Goal: Task Accomplishment & Management: Manage account settings

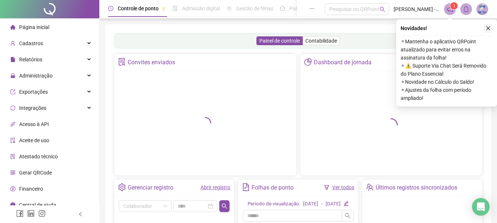
click at [489, 29] on icon "close" at bounding box center [488, 28] width 5 height 5
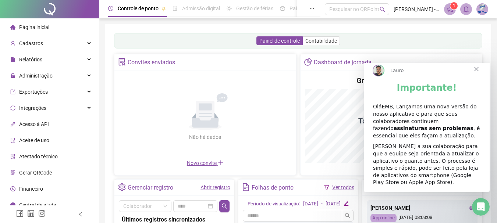
click at [479, 73] on span "Fechar" at bounding box center [476, 69] width 26 height 26
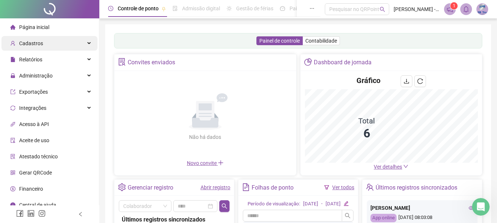
click at [49, 44] on div "Cadastros" at bounding box center [49, 43] width 96 height 15
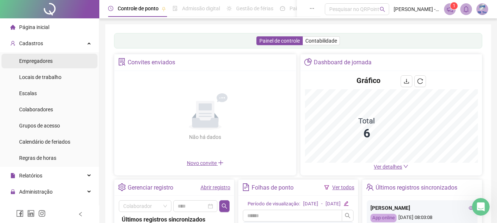
click at [28, 61] on span "Empregadores" at bounding box center [35, 61] width 33 height 6
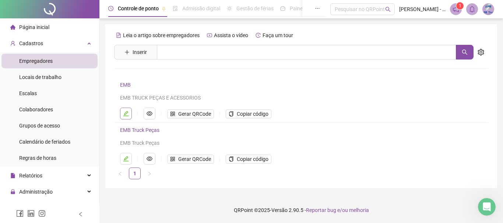
click at [125, 114] on icon "edit" at bounding box center [125, 113] width 5 height 5
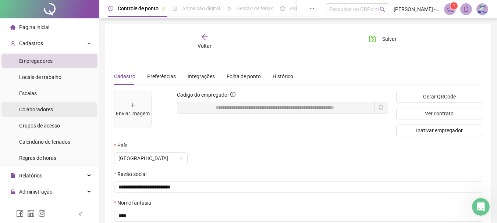
click at [36, 112] on span "Colaboradores" at bounding box center [36, 110] width 34 height 6
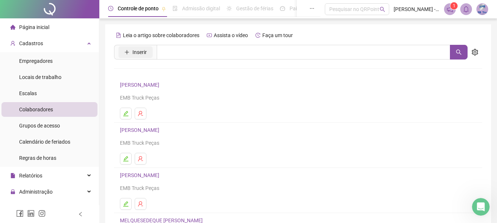
click at [130, 52] on button "Inserir" at bounding box center [135, 52] width 34 height 12
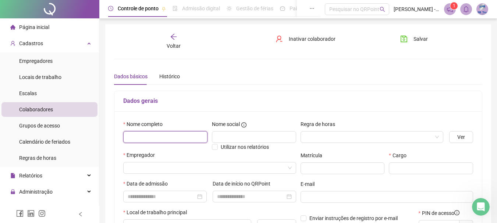
click at [160, 140] on input "text" at bounding box center [165, 137] width 84 height 12
type input "********"
type input "*****"
type input "**********"
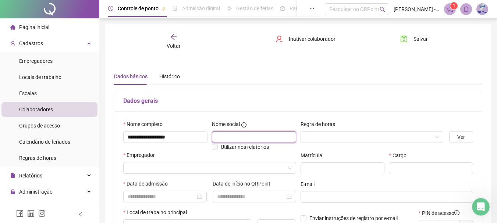
click at [230, 137] on input "text" at bounding box center [254, 137] width 84 height 12
click at [314, 138] on input "search" at bounding box center [369, 137] width 128 height 11
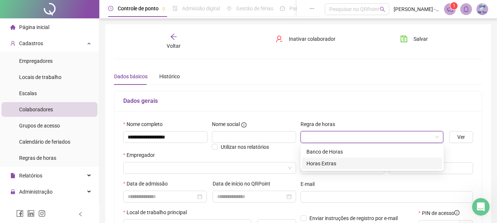
click at [317, 169] on div "Horas Extras" at bounding box center [372, 164] width 140 height 12
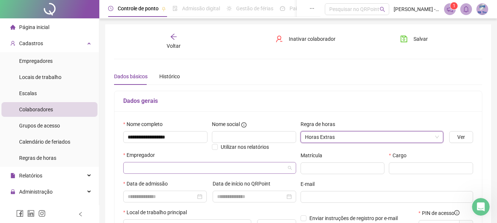
click at [159, 172] on input "search" at bounding box center [206, 168] width 157 height 11
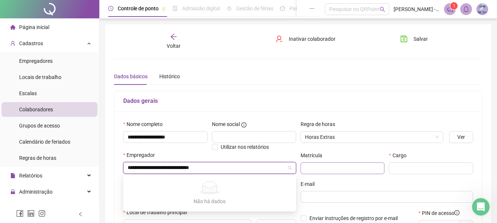
type input "**********"
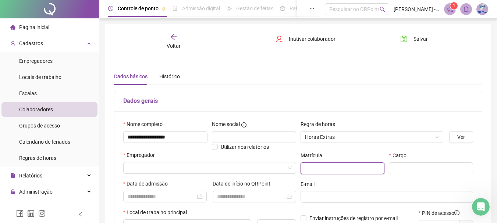
click at [360, 169] on input "text" at bounding box center [343, 169] width 84 height 12
type input "**"
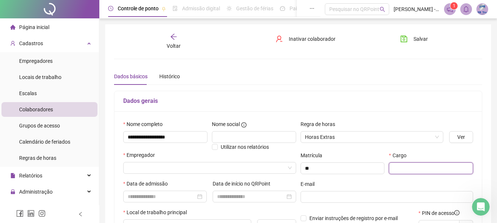
click at [426, 168] on input "text" at bounding box center [431, 169] width 84 height 12
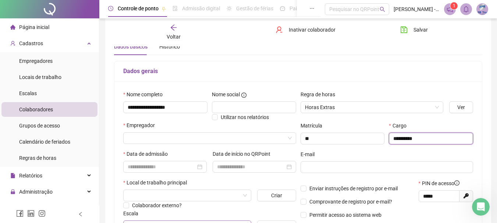
scroll to position [74, 0]
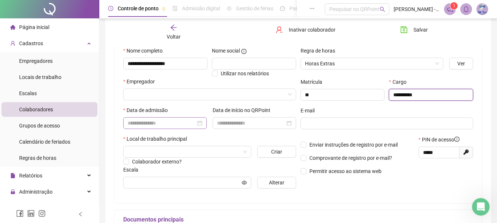
click at [200, 125] on div at bounding box center [165, 123] width 75 height 8
type input "*********"
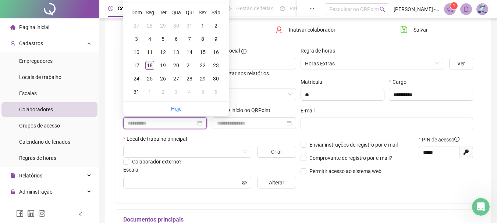
type input "**********"
click at [149, 67] on div "18" at bounding box center [149, 65] width 9 height 9
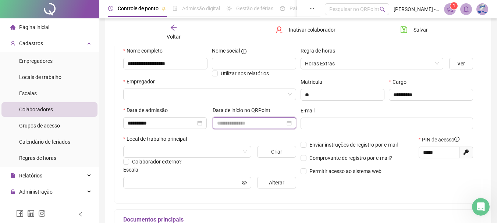
click at [261, 121] on input at bounding box center [251, 123] width 68 height 8
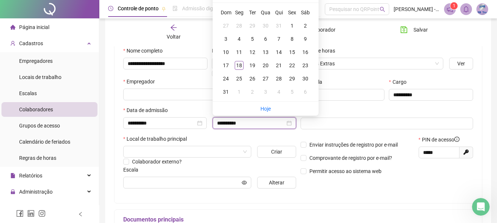
type input "**********"
click at [240, 66] on div "18" at bounding box center [239, 65] width 9 height 9
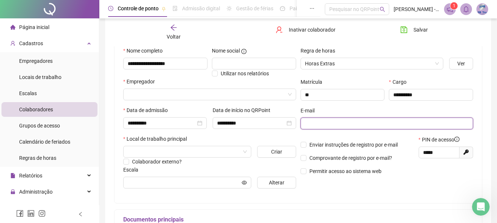
click at [321, 124] on input "text" at bounding box center [386, 124] width 163 height 8
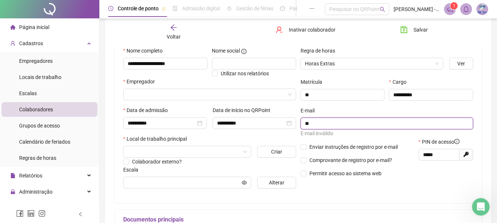
type input "*"
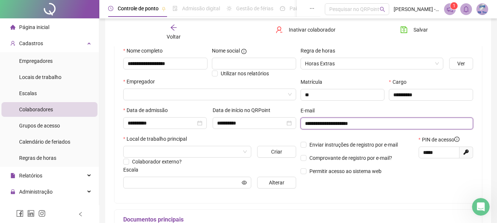
type input "**********"
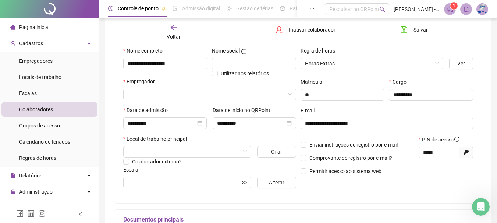
click at [398, 180] on div "Enviar instruções de registro por e-mail Comprovante de registro por e-mail? Pe…" at bounding box center [357, 158] width 118 height 45
click at [238, 149] on input "search" at bounding box center [184, 151] width 113 height 11
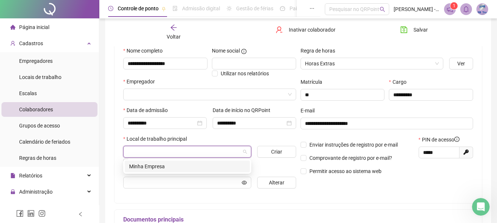
click at [225, 167] on div "Minha Empresa" at bounding box center [187, 167] width 116 height 8
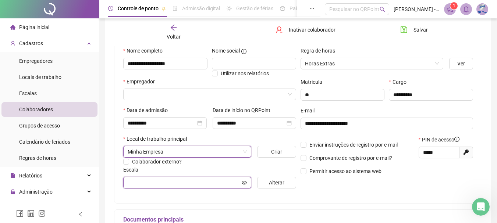
click at [223, 182] on input "text" at bounding box center [184, 183] width 113 height 8
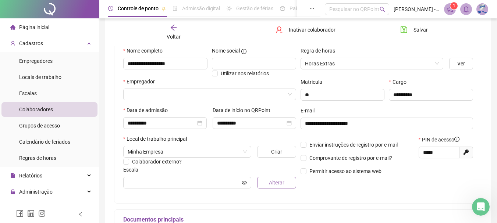
click at [277, 181] on span "Alterar" at bounding box center [276, 183] width 15 height 8
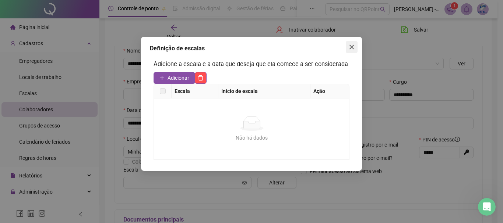
click at [350, 47] on icon "close" at bounding box center [351, 47] width 6 height 6
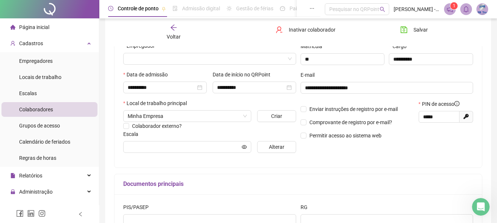
scroll to position [147, 0]
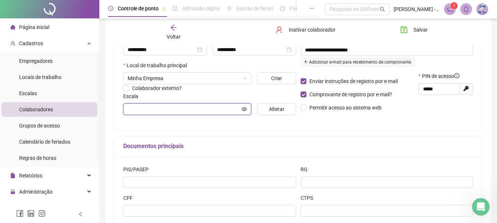
click at [243, 108] on icon "eye" at bounding box center [244, 109] width 5 height 5
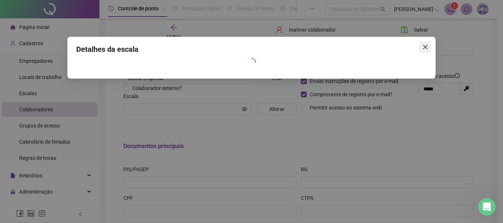
click at [424, 46] on icon "close" at bounding box center [425, 47] width 4 height 4
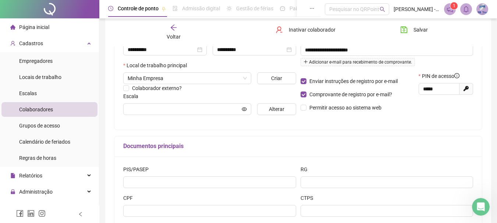
click at [277, 144] on h5 "Documentos principais" at bounding box center [298, 146] width 350 height 9
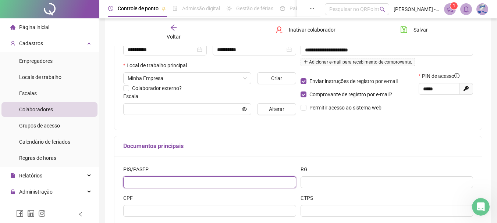
click at [180, 186] on input "text" at bounding box center [209, 183] width 173 height 12
type input "**********"
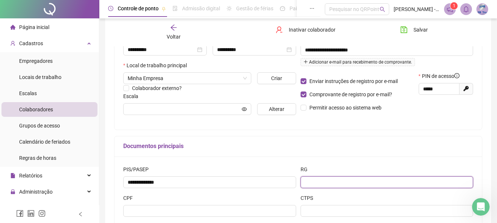
click at [318, 179] on input "text" at bounding box center [387, 183] width 173 height 12
type input "********"
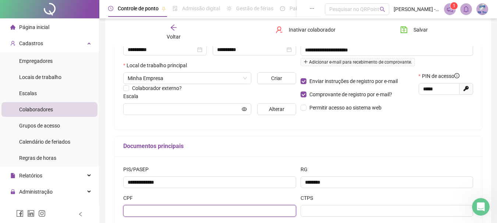
click at [283, 214] on input "text" at bounding box center [209, 211] width 173 height 12
type input "**********"
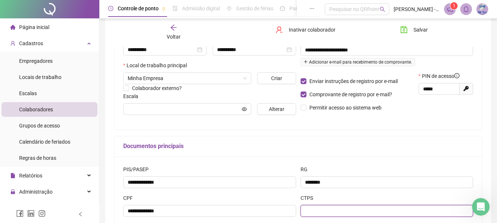
click at [339, 214] on input "text" at bounding box center [387, 211] width 173 height 12
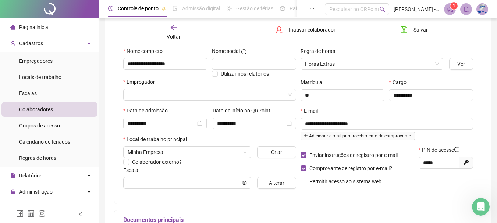
scroll to position [86, 0]
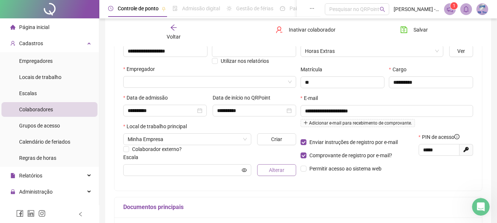
type input "*******"
click at [282, 171] on span "Alterar" at bounding box center [276, 170] width 15 height 8
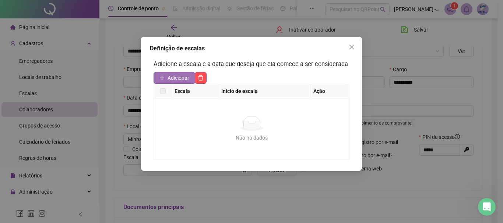
click at [178, 77] on span "Adicionar" at bounding box center [178, 78] width 22 height 8
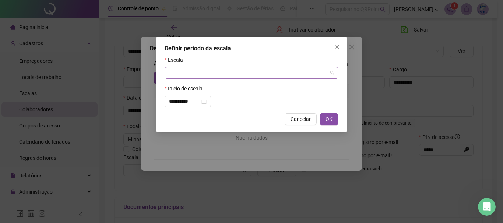
click at [332, 74] on span at bounding box center [251, 72] width 165 height 11
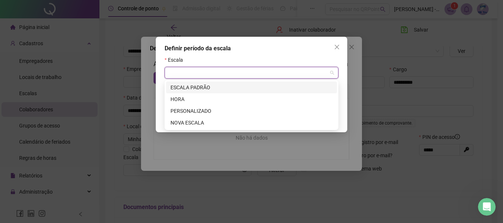
click at [316, 86] on div "ESCALA PADRÃO" at bounding box center [251, 88] width 162 height 8
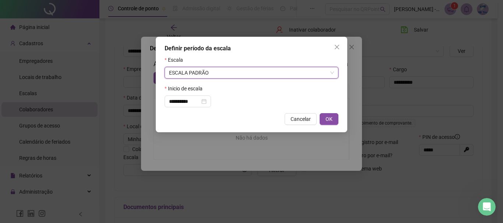
click at [329, 120] on span "OK" at bounding box center [328, 119] width 7 height 8
type input "**********"
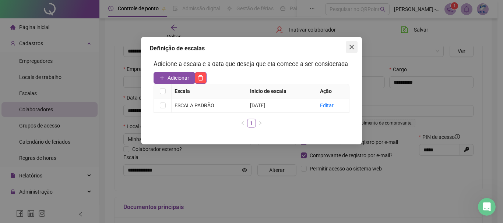
click at [350, 45] on icon "close" at bounding box center [351, 47] width 6 height 6
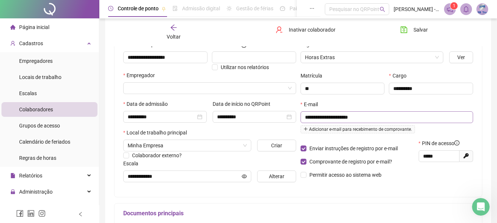
scroll to position [49, 0]
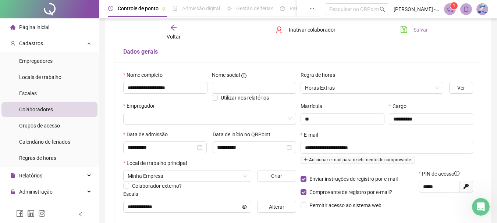
click at [417, 29] on span "Salvar" at bounding box center [421, 30] width 14 height 8
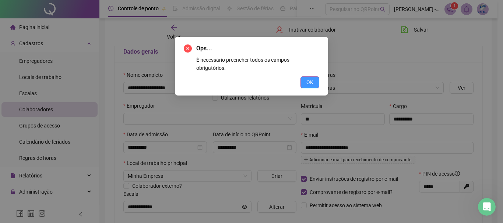
click at [310, 78] on span "OK" at bounding box center [309, 82] width 7 height 8
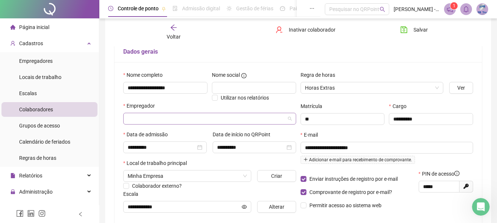
click at [284, 119] on input "search" at bounding box center [206, 118] width 157 height 11
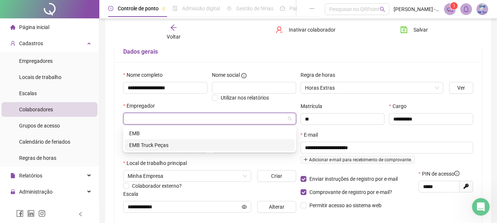
click at [185, 147] on div "EMB Truck Peças" at bounding box center [209, 145] width 161 height 8
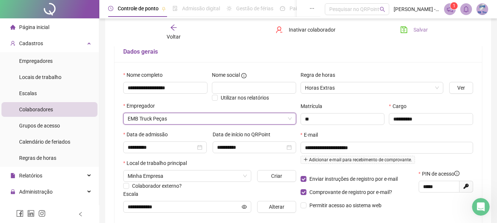
click at [418, 31] on span "Salvar" at bounding box center [421, 30] width 14 height 8
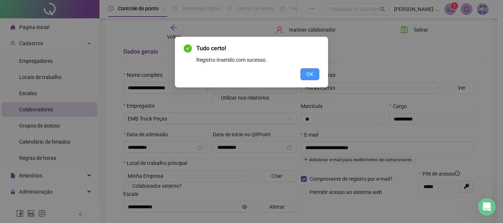
click at [310, 74] on span "OK" at bounding box center [309, 74] width 7 height 8
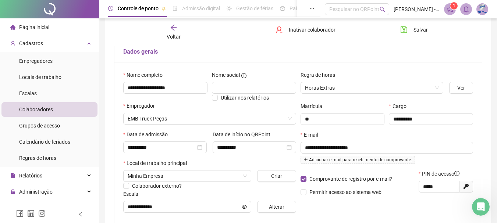
click at [174, 29] on icon "arrow-left" at bounding box center [173, 27] width 7 height 7
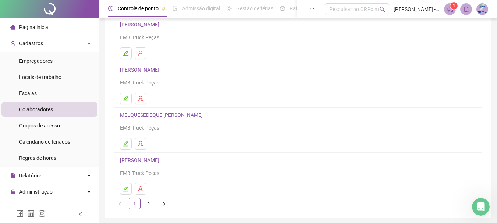
scroll to position [132, 0]
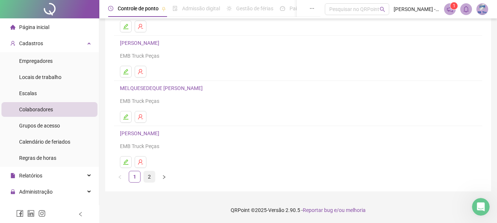
click at [148, 177] on link "2" at bounding box center [149, 176] width 11 height 11
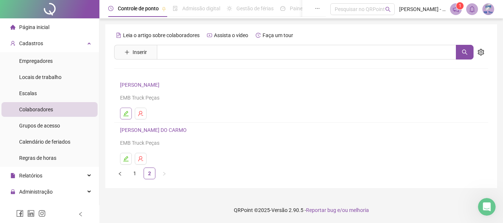
click at [124, 116] on icon "edit" at bounding box center [125, 113] width 5 height 5
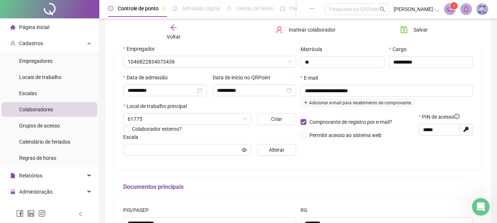
scroll to position [110, 0]
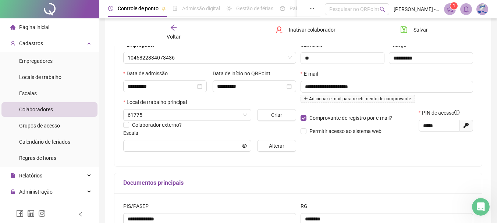
type input "**********"
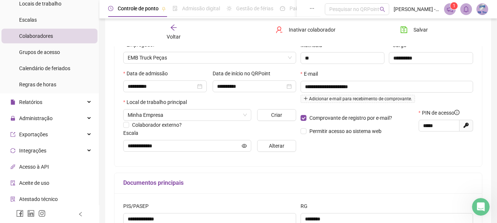
scroll to position [123, 0]
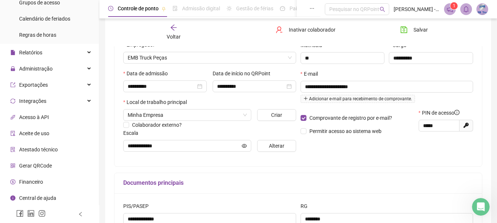
click at [33, 168] on span "Gerar QRCode" at bounding box center [35, 166] width 33 height 6
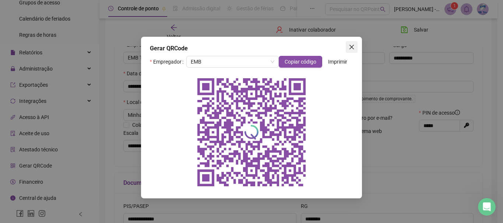
click at [351, 47] on icon "close" at bounding box center [351, 47] width 4 height 4
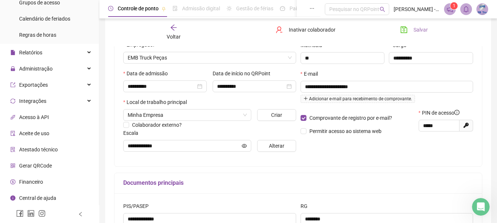
click at [421, 29] on span "Salvar" at bounding box center [421, 30] width 14 height 8
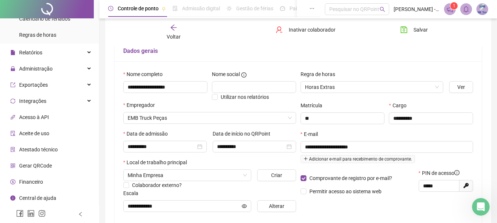
scroll to position [49, 0]
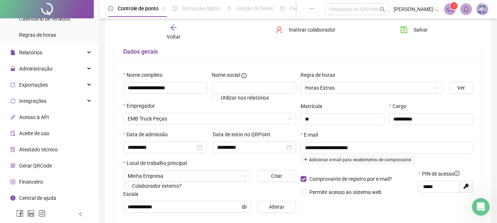
click at [171, 27] on icon "arrow-left" at bounding box center [173, 27] width 7 height 7
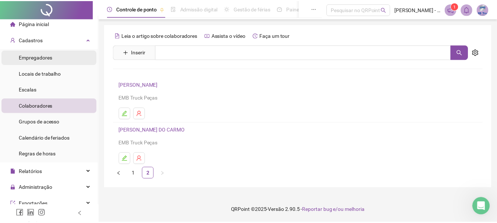
scroll to position [0, 0]
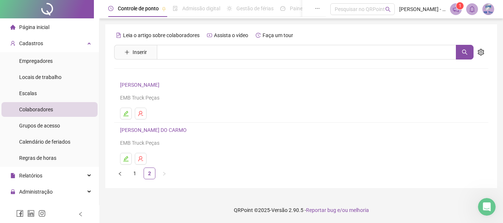
click at [45, 26] on span "Página inicial" at bounding box center [34, 27] width 30 height 6
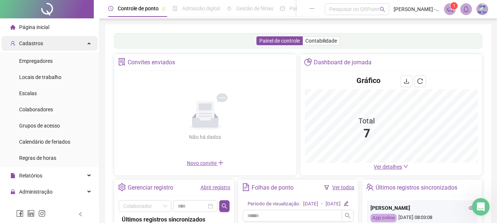
click at [81, 44] on div "Cadastros" at bounding box center [49, 43] width 96 height 15
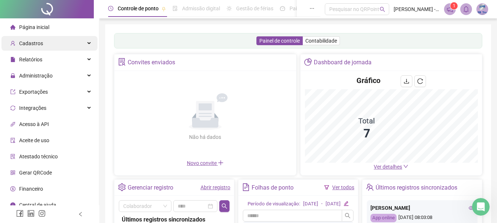
click at [82, 45] on div "Cadastros" at bounding box center [49, 43] width 96 height 15
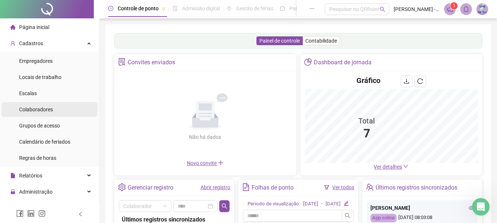
click at [61, 112] on li "Colaboradores" at bounding box center [49, 109] width 96 height 15
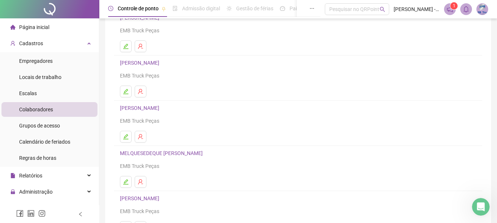
scroll to position [132, 0]
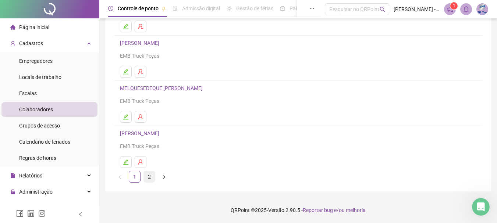
click at [148, 178] on link "2" at bounding box center [149, 176] width 11 height 11
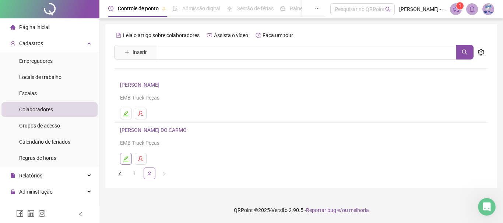
click at [125, 160] on icon "edit" at bounding box center [126, 159] width 6 height 6
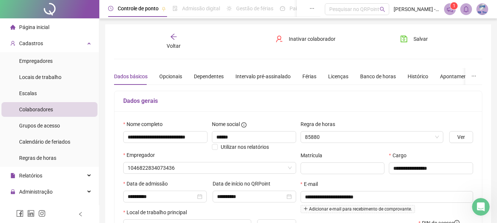
type input "****"
click at [175, 37] on icon "arrow-left" at bounding box center [173, 36] width 7 height 7
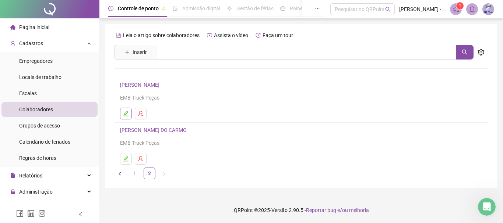
click at [125, 114] on icon "edit" at bounding box center [126, 114] width 6 height 6
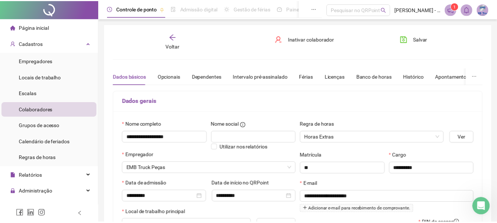
scroll to position [110, 0]
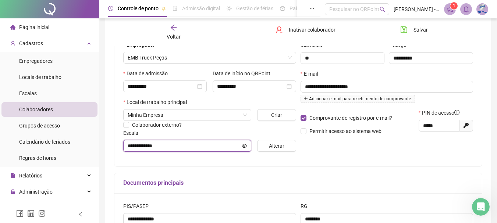
click at [245, 144] on icon "eye" at bounding box center [244, 146] width 5 height 4
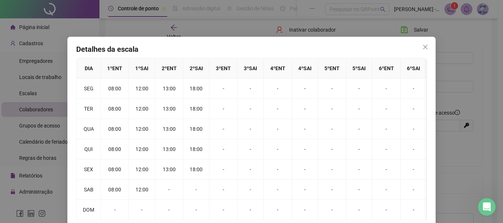
click at [465, 142] on div "Detalhes da escala DIA 1 º ENT 1 º SAI 2 º ENT 2 º SAI 3 º ENT 3 º SAI 4 º ENT …" at bounding box center [251, 111] width 503 height 223
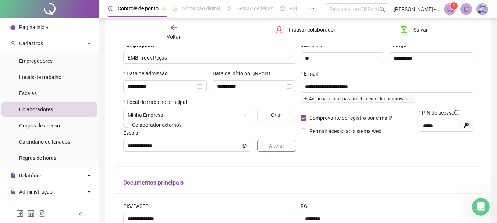
click at [275, 146] on span "Alterar" at bounding box center [276, 146] width 15 height 8
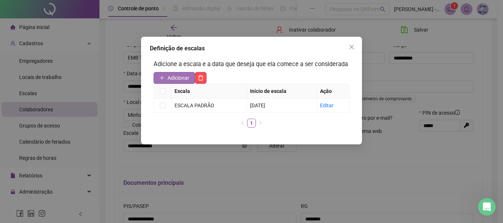
click at [165, 79] on button "Adicionar" at bounding box center [174, 78] width 42 height 12
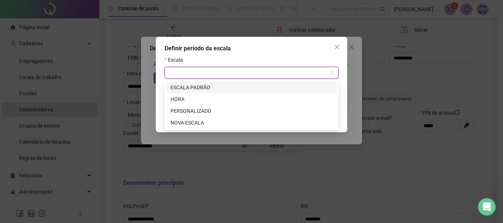
click at [185, 75] on input "search" at bounding box center [248, 72] width 158 height 11
click at [190, 99] on div "HORA" at bounding box center [251, 99] width 162 height 8
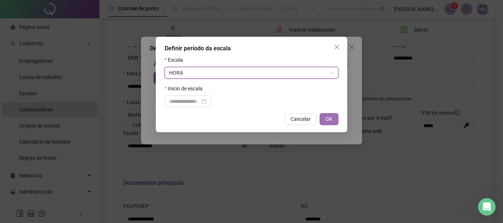
click at [332, 119] on span "OK" at bounding box center [328, 119] width 7 height 8
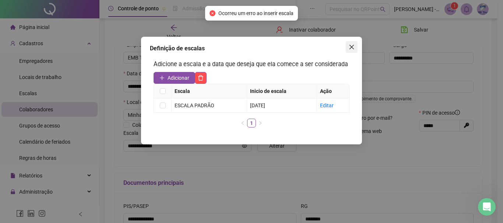
click at [352, 46] on icon "close" at bounding box center [351, 47] width 4 height 4
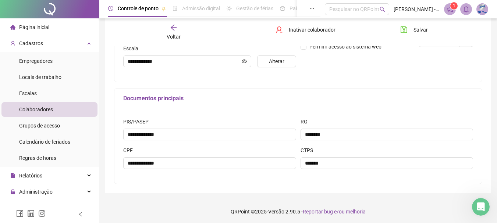
scroll to position [197, 0]
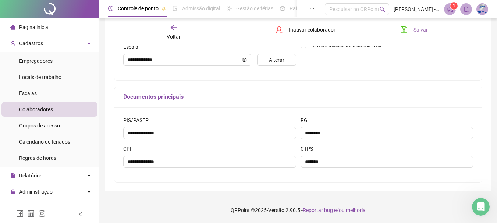
click at [416, 31] on span "Salvar" at bounding box center [421, 30] width 14 height 8
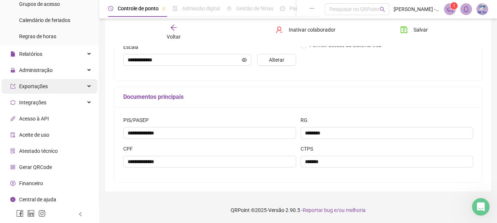
scroll to position [123, 0]
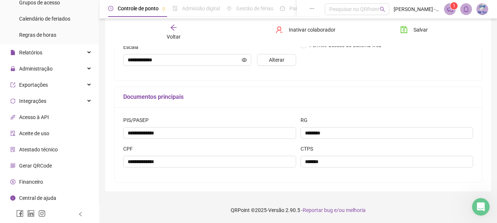
click at [48, 167] on span "Gerar QRCode" at bounding box center [35, 166] width 33 height 6
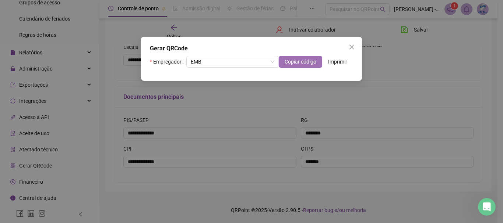
click at [296, 62] on span "Copiar código" at bounding box center [300, 62] width 32 height 8
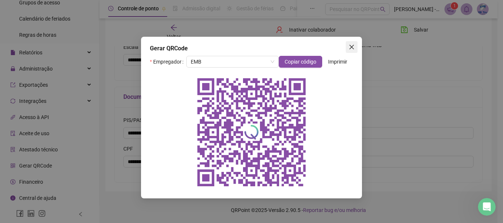
click at [350, 46] on icon "close" at bounding box center [351, 47] width 4 height 4
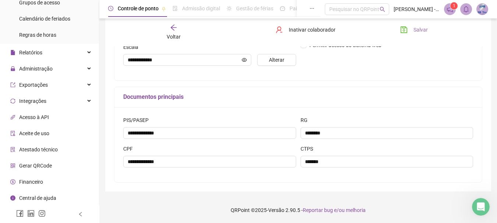
click at [418, 28] on span "Salvar" at bounding box center [421, 30] width 14 height 8
click at [270, 60] on span "Alterar" at bounding box center [276, 60] width 15 height 8
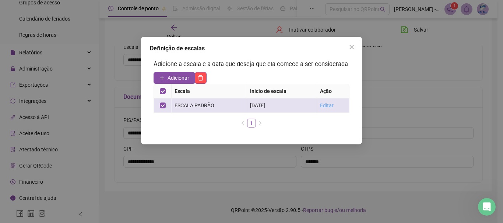
click at [328, 105] on link "Editar" at bounding box center [327, 106] width 14 height 6
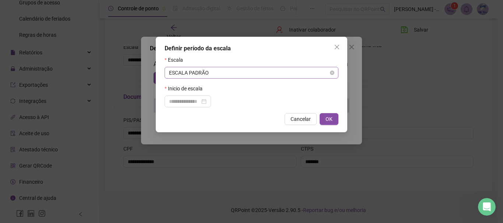
click at [209, 76] on span "ESCALA PADRÃO" at bounding box center [251, 72] width 165 height 11
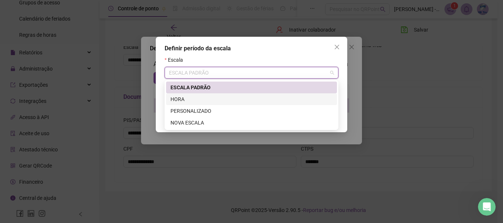
click at [188, 93] on div "HORA" at bounding box center [251, 99] width 171 height 12
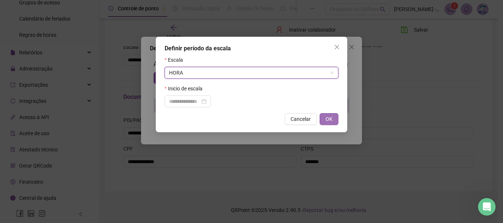
click at [331, 120] on span "OK" at bounding box center [328, 119] width 7 height 8
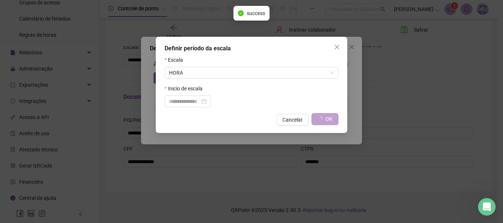
type input "****"
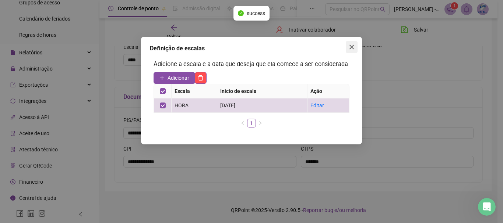
click at [353, 49] on icon "close" at bounding box center [351, 47] width 4 height 4
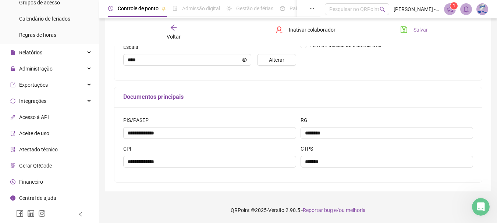
click at [425, 31] on span "Salvar" at bounding box center [421, 30] width 14 height 8
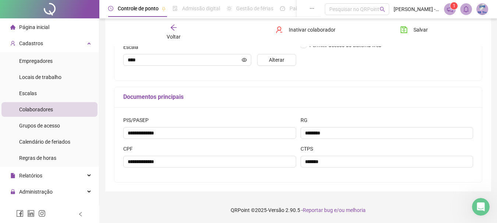
click at [36, 30] on span "Página inicial" at bounding box center [34, 27] width 30 height 6
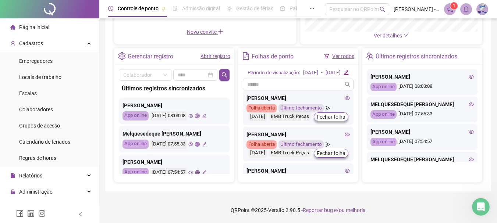
scroll to position [139, 0]
